Goal: Answer question/provide support

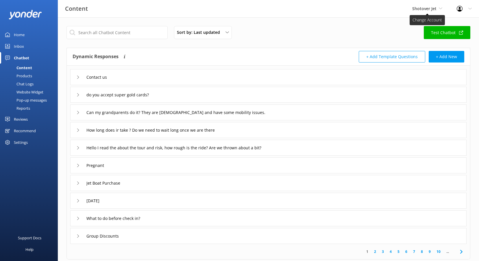
click at [425, 8] on span "Shotover Jet" at bounding box center [424, 8] width 24 height 5
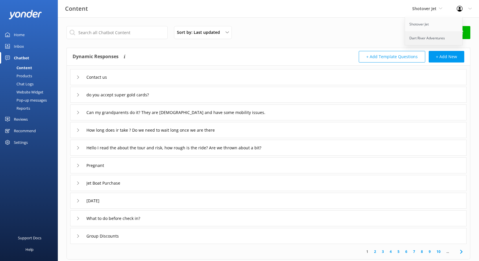
click at [421, 35] on link "Dart River Adventures" at bounding box center [434, 38] width 58 height 14
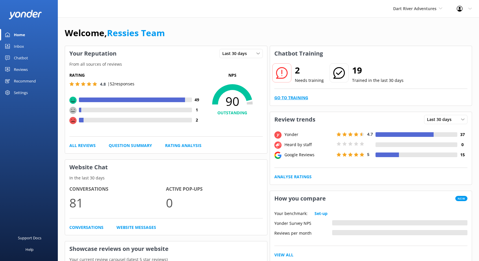
click at [282, 99] on link "Go to Training" at bounding box center [291, 97] width 34 height 6
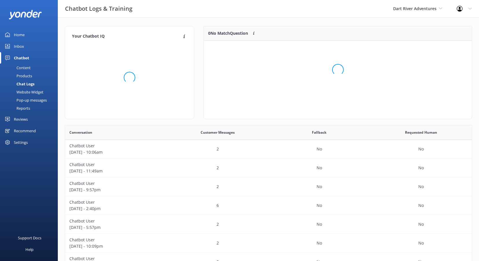
scroll to position [39, 263]
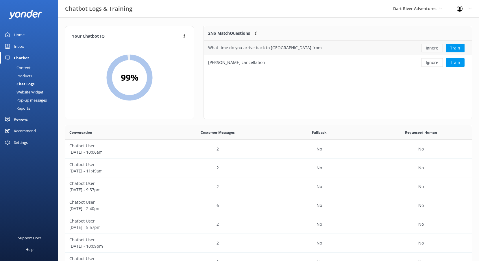
click at [428, 50] on button "Ignore" at bounding box center [432, 48] width 22 height 9
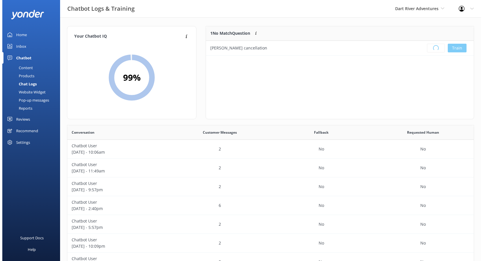
scroll to position [68, 263]
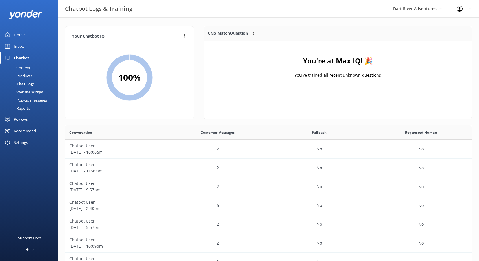
click at [23, 48] on div "Inbox" at bounding box center [19, 46] width 10 height 12
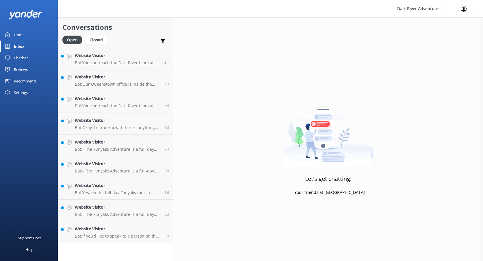
click at [16, 69] on div "Reviews" at bounding box center [21, 70] width 14 height 12
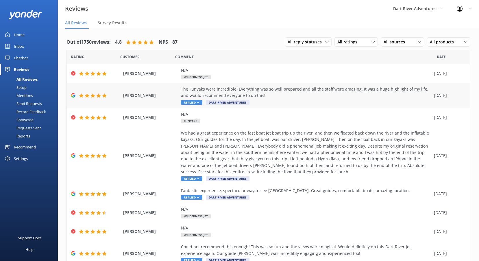
click at [150, 95] on span "[PERSON_NAME]" at bounding box center [150, 95] width 55 height 6
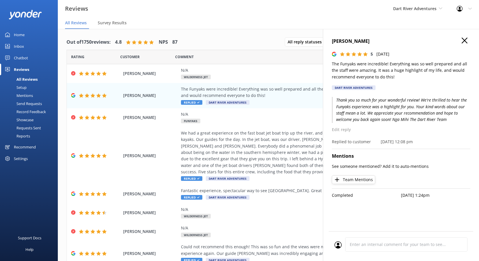
click at [21, 46] on div "Inbox" at bounding box center [19, 46] width 10 height 12
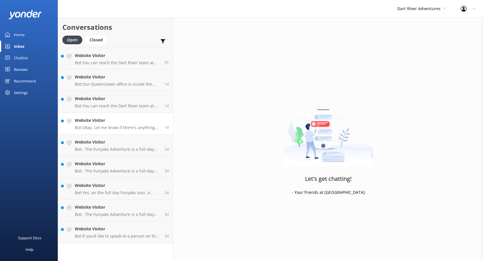
click at [142, 120] on h4 "Website Visitor" at bounding box center [118, 120] width 86 height 6
